Goal: Task Accomplishment & Management: Complete application form

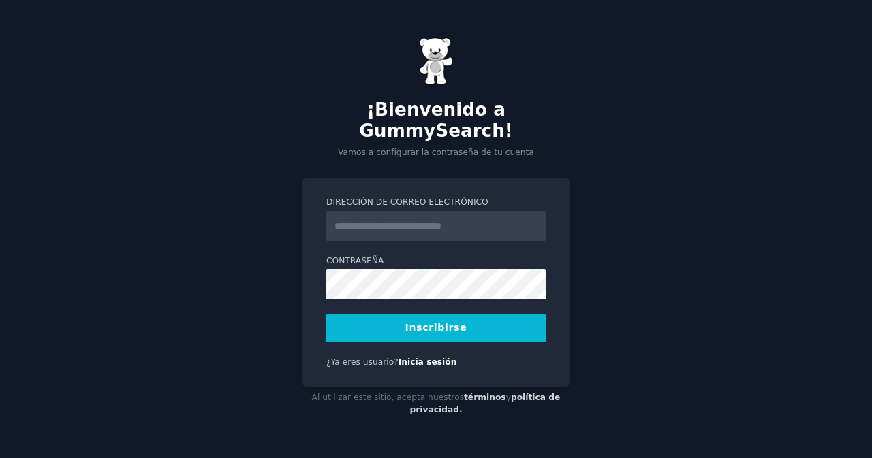
click at [426, 221] on input "Dirección de correo electrónico" at bounding box center [435, 226] width 219 height 30
type input "**********"
click at [515, 323] on button "Inscribirse" at bounding box center [435, 328] width 219 height 29
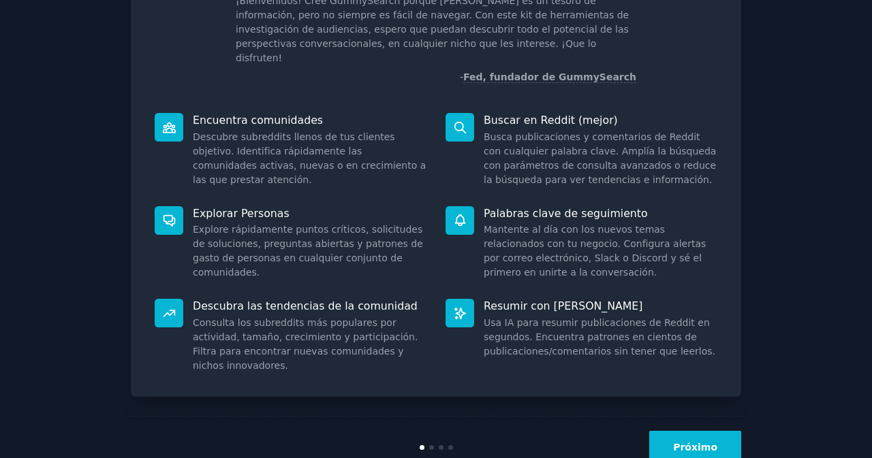
scroll to position [116, 0]
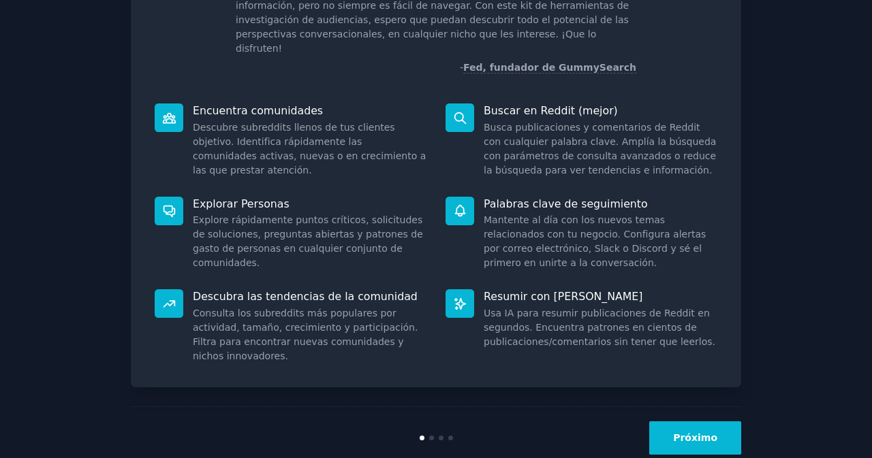
click at [693, 432] on font "Próximo" at bounding box center [695, 437] width 44 height 11
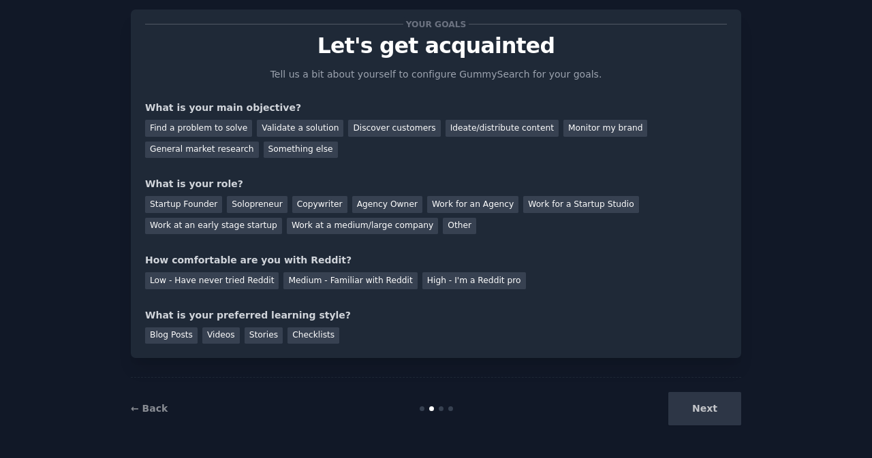
scroll to position [43, 0]
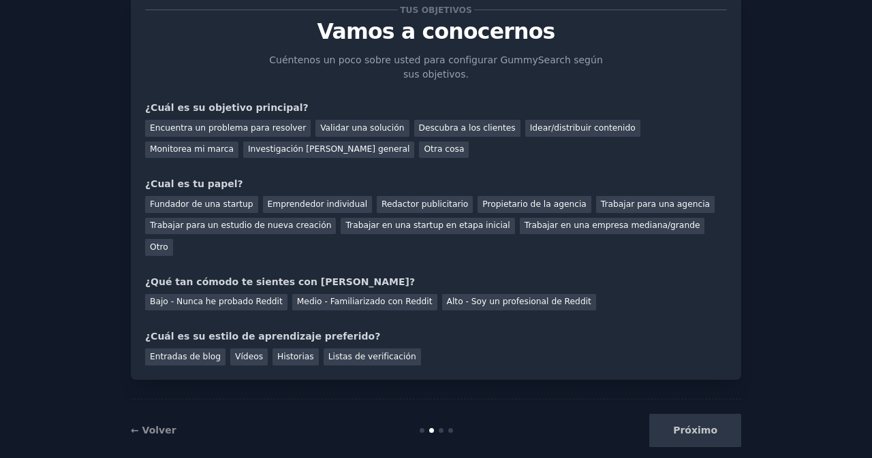
click at [685, 414] on div "Próximo" at bounding box center [639, 430] width 204 height 33
click at [214, 126] on font "Encuentra un problema para resolver" at bounding box center [228, 128] width 156 height 10
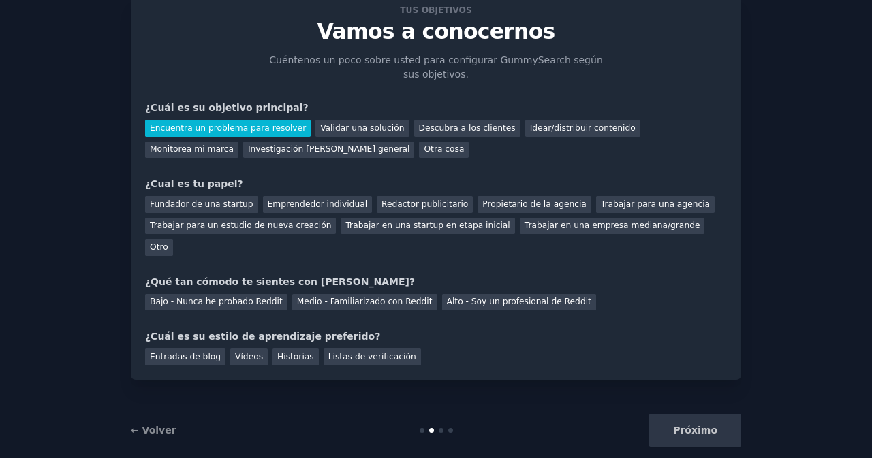
click at [689, 414] on div "Próximo" at bounding box center [639, 430] width 204 height 33
click at [168, 242] on font "Otro" at bounding box center [159, 247] width 18 height 10
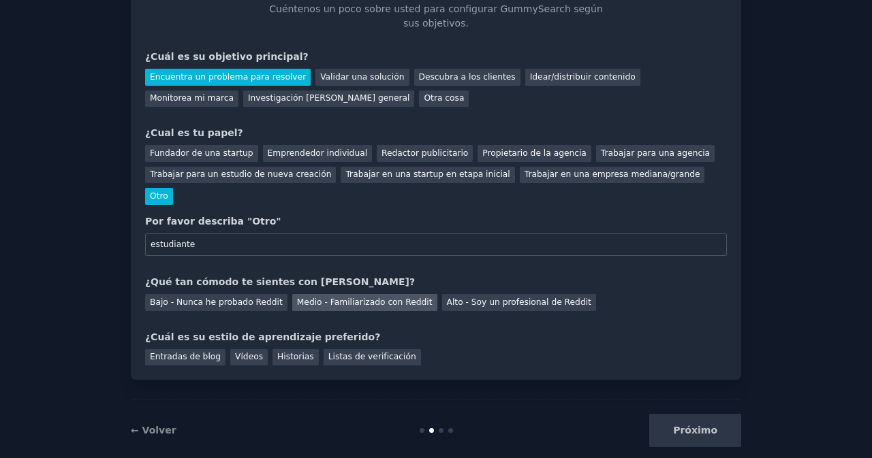
type input "estudiante"
click at [355, 298] on font "Medio - Familiarizado con Reddit" at bounding box center [364, 303] width 135 height 10
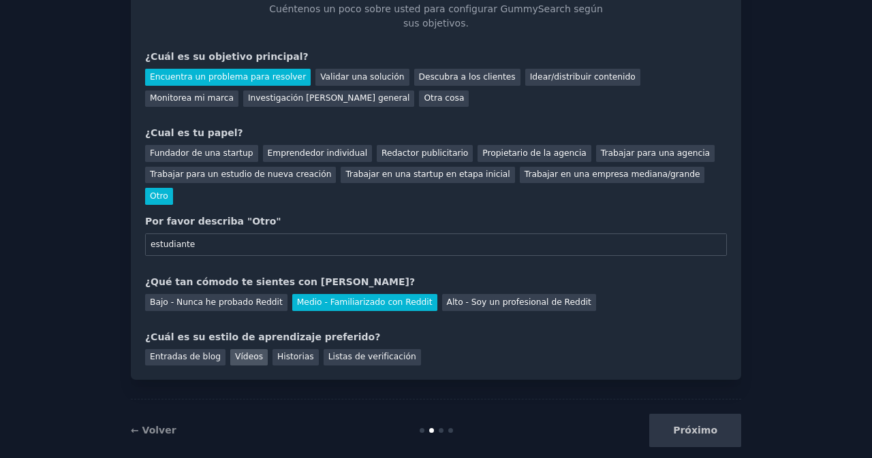
click at [241, 352] on font "Vídeos" at bounding box center [249, 357] width 28 height 10
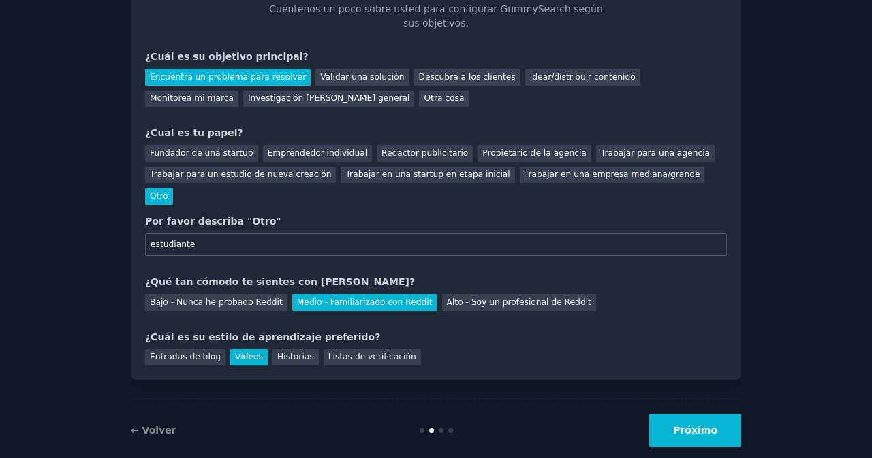
click at [692, 425] on font "Próximo" at bounding box center [695, 430] width 44 height 11
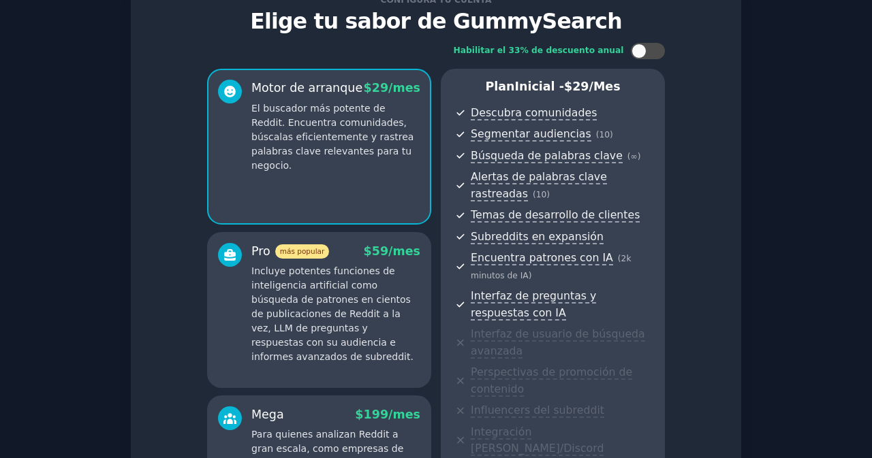
scroll to position [52, 0]
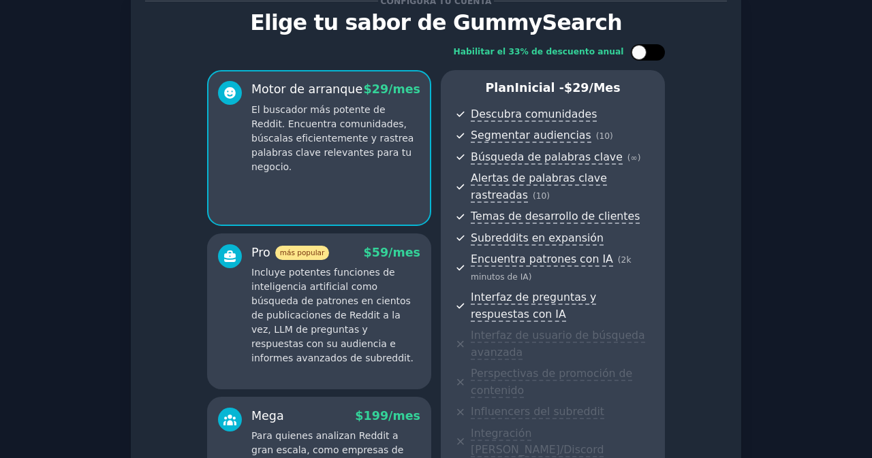
click at [658, 55] on div at bounding box center [648, 52] width 34 height 16
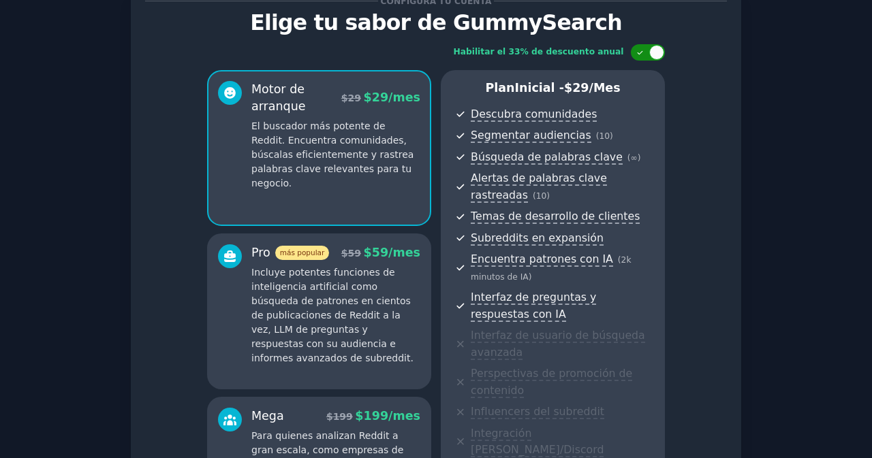
click at [637, 56] on div at bounding box center [648, 52] width 34 height 16
checkbox input "false"
